Goal: Task Accomplishment & Management: Use online tool/utility

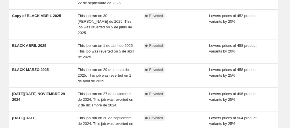
scroll to position [59, 0]
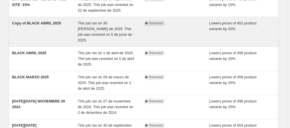
click at [131, 36] on div "This job ran on 30 [PERSON_NAME] de 2025. This job was reverted on 5 de junio d…" at bounding box center [111, 31] width 66 height 23
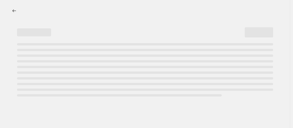
select select "percentage"
select select "collection"
select select "not_equal"
select select "collection"
select select "not_equal"
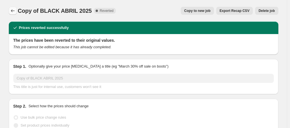
click at [16, 11] on icon "Price change jobs" at bounding box center [13, 11] width 6 height 6
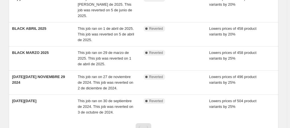
scroll to position [86, 0]
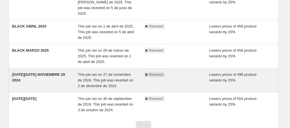
click at [104, 72] on span "This job ran on 27 de noviembre de 2024. This job was reverted on 2 de diciembr…" at bounding box center [106, 80] width 56 height 16
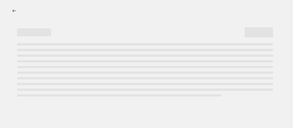
select select "percentage"
select select "collection"
select select "not_equal"
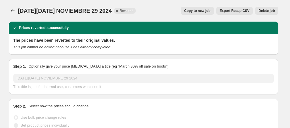
click at [205, 9] on span "Copy to new job" at bounding box center [197, 11] width 26 height 5
select select "percentage"
select select "collection"
select select "not_equal"
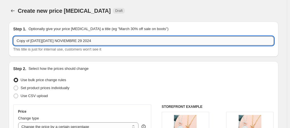
drag, startPoint x: 31, startPoint y: 41, endPoint x: 17, endPoint y: 41, distance: 14.2
click at [17, 41] on input "Copy of [DATE][DATE] NOVIEMBRE 29 2024" at bounding box center [143, 40] width 261 height 9
drag, startPoint x: 78, startPoint y: 40, endPoint x: 30, endPoint y: 41, distance: 48.3
click at [30, 41] on input "[DATE][DATE] NOVIEMBRE 29 2024" at bounding box center [143, 40] width 261 height 9
type input "B"
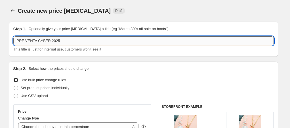
click at [49, 41] on input "PRE VENTA CYBER 2025" at bounding box center [143, 40] width 261 height 9
type input "PRE VENTA CYBER OCTUBRE 2025"
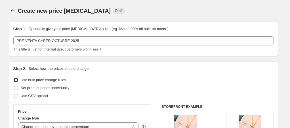
click at [257, 13] on div "Create new price [MEDICAL_DATA] Draft" at bounding box center [144, 11] width 270 height 8
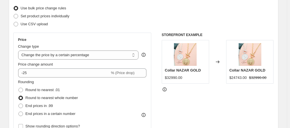
scroll to position [78, 0]
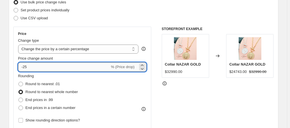
drag, startPoint x: 40, startPoint y: 66, endPoint x: 22, endPoint y: 67, distance: 18.0
click at [22, 67] on input "-25" at bounding box center [64, 66] width 92 height 9
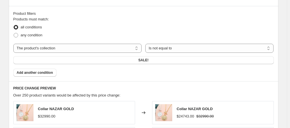
scroll to position [314, 0]
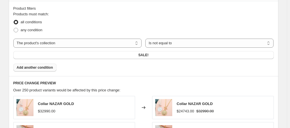
type input "20"
click at [46, 65] on span "Add another condition" at bounding box center [35, 67] width 36 height 5
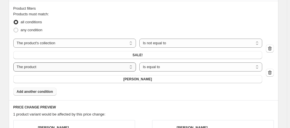
click at [90, 62] on select "The product The product's collection The product's vendor The product's status …" at bounding box center [74, 66] width 123 height 9
select select "collection"
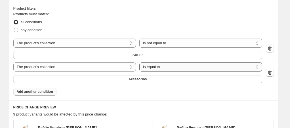
click at [142, 62] on select "Is equal to Is not equal to" at bounding box center [200, 66] width 123 height 9
select select "not_equal"
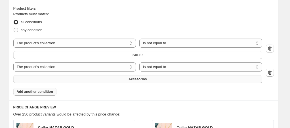
click at [205, 75] on button "Accesorios" at bounding box center [137, 79] width 249 height 8
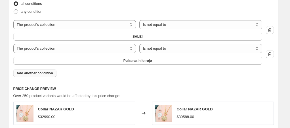
scroll to position [334, 0]
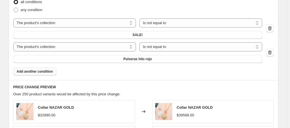
click at [44, 69] on span "Add another condition" at bounding box center [35, 71] width 36 height 5
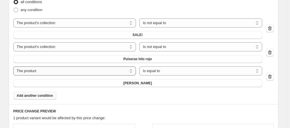
click at [54, 66] on select "The product The product's collection The product's vendor The product's status …" at bounding box center [74, 70] width 123 height 9
select select "collection"
click at [139, 66] on select "Is equal to Is not equal to" at bounding box center [200, 70] width 123 height 9
select select "not_equal"
click at [207, 79] on button "Accesorios" at bounding box center [137, 83] width 249 height 8
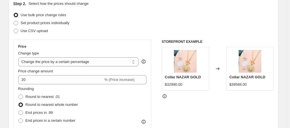
scroll to position [69, 0]
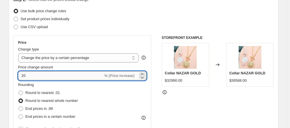
click at [22, 76] on input "20" at bounding box center [60, 75] width 85 height 9
type input "-20"
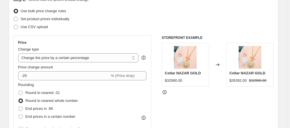
click at [230, 22] on div "Set product prices individually" at bounding box center [143, 19] width 261 height 8
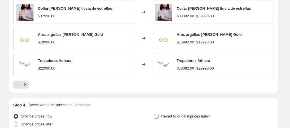
scroll to position [513, 0]
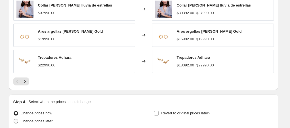
click at [18, 119] on span at bounding box center [16, 121] width 5 height 5
click at [14, 119] on input "Change prices later" at bounding box center [14, 119] width 0 height 0
radio input "true"
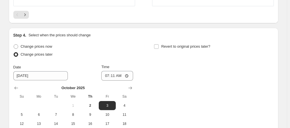
scroll to position [592, 0]
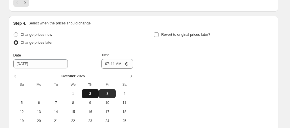
click at [88, 91] on span "2" at bounding box center [90, 93] width 12 height 5
type input "[DATE]"
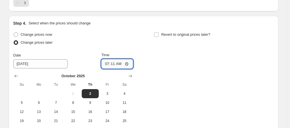
click at [117, 59] on input "07:11" at bounding box center [117, 64] width 32 height 10
click at [129, 59] on input "07:11" at bounding box center [117, 64] width 32 height 10
type input "20:00"
click at [201, 59] on div "Change prices now Change prices later Date [DATE] Time 20:00 [DATE] Su Mo Tu We…" at bounding box center [143, 83] width 261 height 104
click at [261, 62] on div "Change prices now Change prices later Date [DATE] Time 20:00 [DATE] Su Mo Tu We…" at bounding box center [143, 83] width 261 height 104
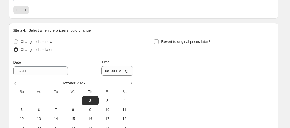
scroll to position [624, 0]
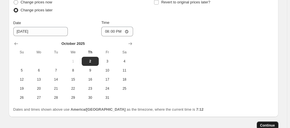
click at [269, 123] on span "Continue" at bounding box center [267, 125] width 15 height 5
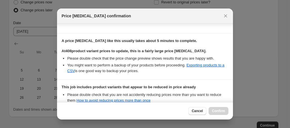
scroll to position [135, 0]
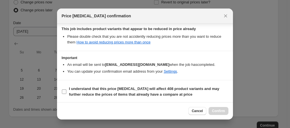
click at [66, 91] on input "I understand that this price [MEDICAL_DATA] will affect 408 product variants an…" at bounding box center [64, 91] width 5 height 5
checkbox input "true"
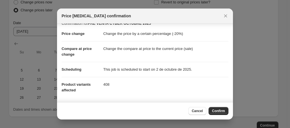
scroll to position [0, 0]
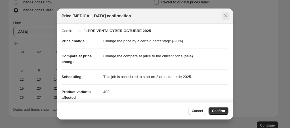
click at [225, 14] on icon "Close" at bounding box center [226, 16] width 6 height 6
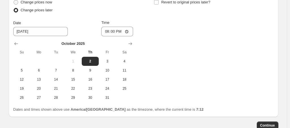
click at [225, 14] on div "Change prices now Change prices later Date [DATE] Time 20:00 [DATE] Su Mo Tu We…" at bounding box center [143, 50] width 261 height 104
click at [267, 123] on span "Continue" at bounding box center [267, 125] width 15 height 5
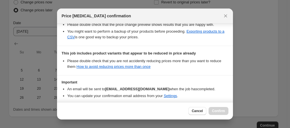
scroll to position [135, 0]
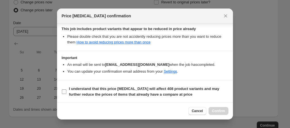
click at [64, 91] on input "I understand that this price [MEDICAL_DATA] will affect 408 product variants an…" at bounding box center [64, 91] width 5 height 5
checkbox input "true"
click at [214, 112] on span "Confirm" at bounding box center [218, 111] width 13 height 5
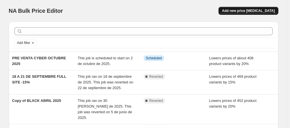
click at [241, 9] on span "Add new price [MEDICAL_DATA]" at bounding box center [248, 11] width 53 height 5
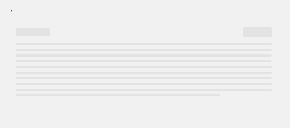
select select "percentage"
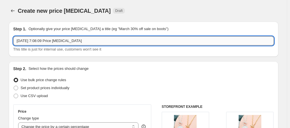
drag, startPoint x: 84, startPoint y: 43, endPoint x: 17, endPoint y: 39, distance: 66.8
click at [17, 39] on input "[DATE] 7:08:09 Price [MEDICAL_DATA]" at bounding box center [143, 40] width 261 height 9
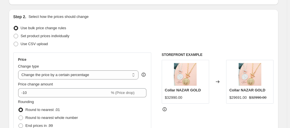
scroll to position [56, 0]
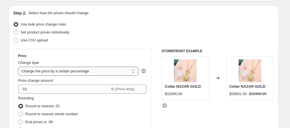
type input "PRE VENTA CYBER HILO ROJO 2025"
click at [85, 71] on select "Change the price to a certain amount Change the price by a certain amount Chang…" at bounding box center [78, 71] width 121 height 9
click at [118, 45] on div "Step 2. Select how the prices should change Use bulk price change rules Set pro…" at bounding box center [143, 105] width 261 height 190
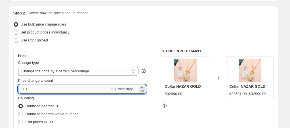
drag, startPoint x: 32, startPoint y: 89, endPoint x: 23, endPoint y: 89, distance: 8.5
click at [23, 89] on input "-10" at bounding box center [64, 89] width 92 height 9
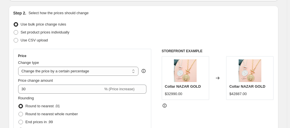
click at [151, 15] on div "Step 2. Select how the prices should change" at bounding box center [143, 13] width 261 height 6
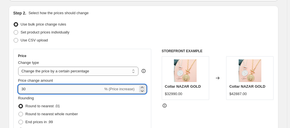
click at [23, 88] on input "30" at bounding box center [60, 89] width 85 height 9
type input "-30"
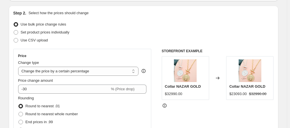
click at [104, 40] on div "Use CSV upload" at bounding box center [143, 40] width 261 height 8
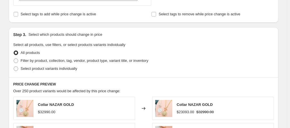
scroll to position [239, 0]
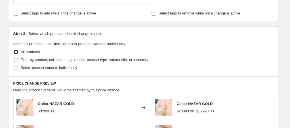
click at [17, 60] on span at bounding box center [16, 60] width 5 height 5
click at [14, 58] on input "Filter by product, collection, tag, vendor, product type, variant title, or inv…" at bounding box center [14, 58] width 0 height 0
radio input "true"
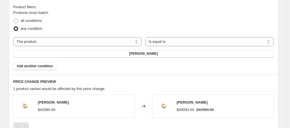
scroll to position [316, 0]
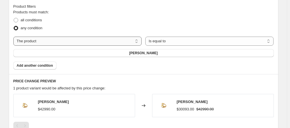
click at [94, 41] on select "The product The product's collection The product's vendor The product's status …" at bounding box center [77, 41] width 129 height 9
select select "collection"
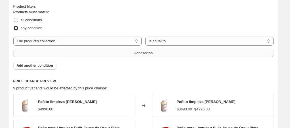
click at [215, 49] on button "Accesorios" at bounding box center [143, 53] width 261 height 8
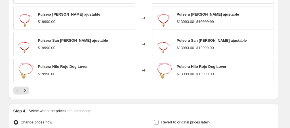
scroll to position [457, 0]
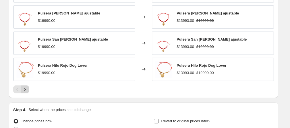
click at [27, 87] on icon "Next" at bounding box center [25, 90] width 6 height 6
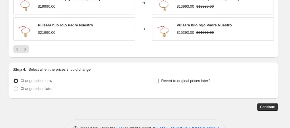
scroll to position [502, 0]
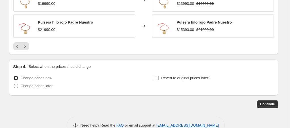
click at [18, 84] on span at bounding box center [16, 86] width 5 height 5
click at [14, 84] on input "Change prices later" at bounding box center [14, 84] width 0 height 0
radio input "true"
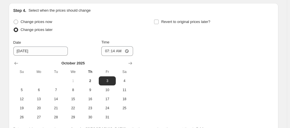
scroll to position [569, 0]
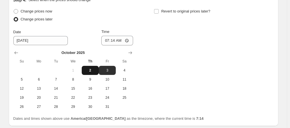
click at [90, 68] on span "2" at bounding box center [90, 70] width 12 height 5
type input "[DATE]"
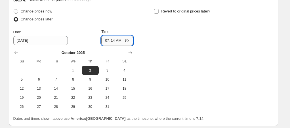
click at [117, 36] on input "07:14" at bounding box center [117, 41] width 32 height 10
type input "20:00"
click at [191, 26] on div "Change prices now Change prices later Date [DATE] Time 20:00 [DATE] Su Mo Tu We…" at bounding box center [143, 59] width 261 height 104
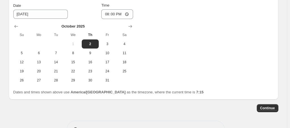
scroll to position [599, 0]
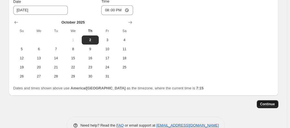
click at [268, 102] on span "Continue" at bounding box center [267, 104] width 15 height 5
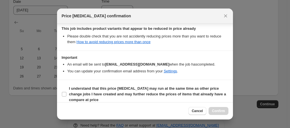
scroll to position [138, 0]
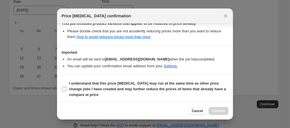
click at [64, 87] on input "I understand that this price [MEDICAL_DATA] may run at the same time as other p…" at bounding box center [64, 89] width 5 height 5
checkbox input "true"
click at [216, 111] on span "Confirm" at bounding box center [218, 111] width 13 height 5
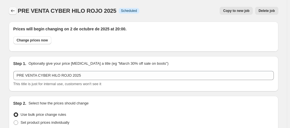
click at [13, 10] on icon "Price change jobs" at bounding box center [13, 10] width 4 height 3
